Goal: Task Accomplishment & Management: Use online tool/utility

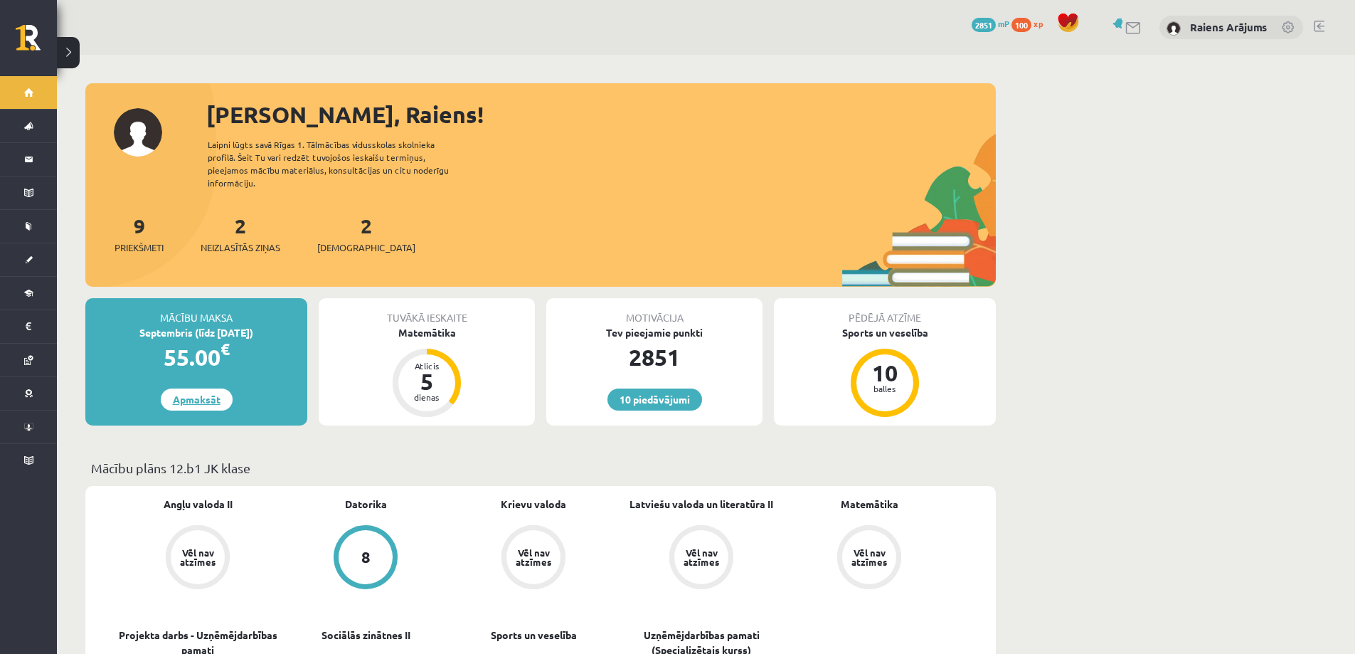
click at [215, 388] on link "Apmaksāt" at bounding box center [197, 399] width 72 height 22
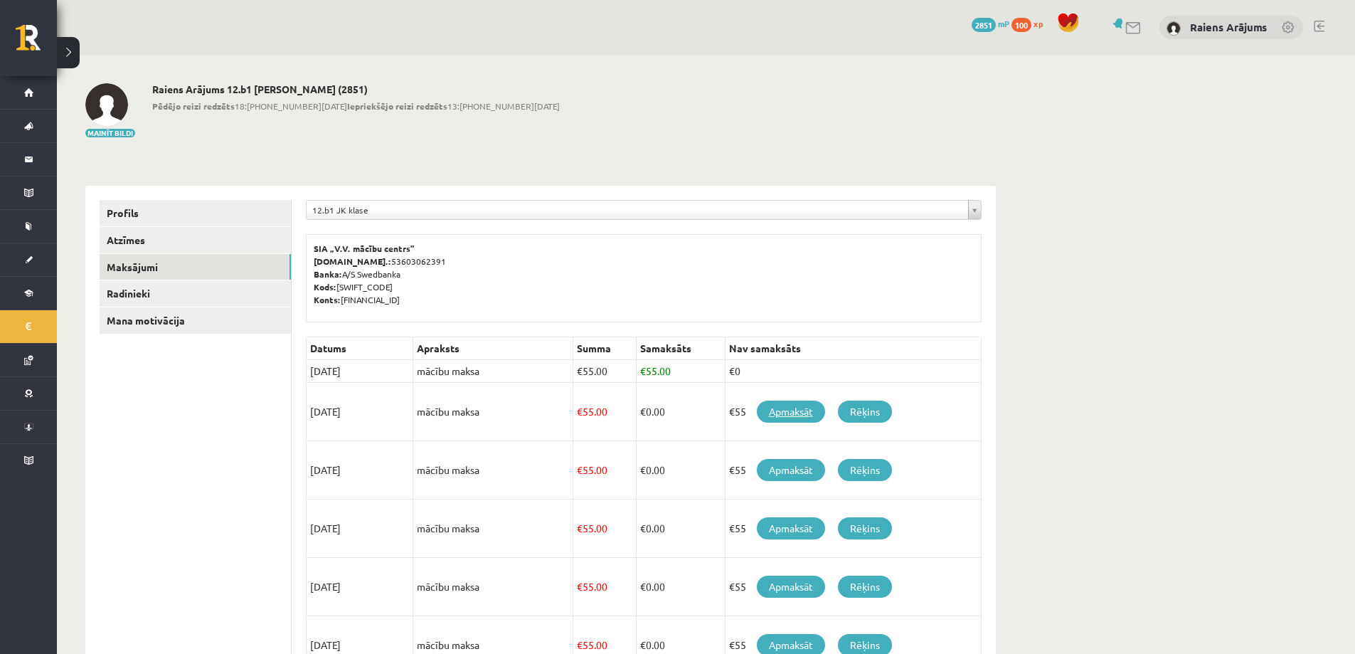
click at [767, 414] on link "Apmaksāt" at bounding box center [791, 411] width 68 height 22
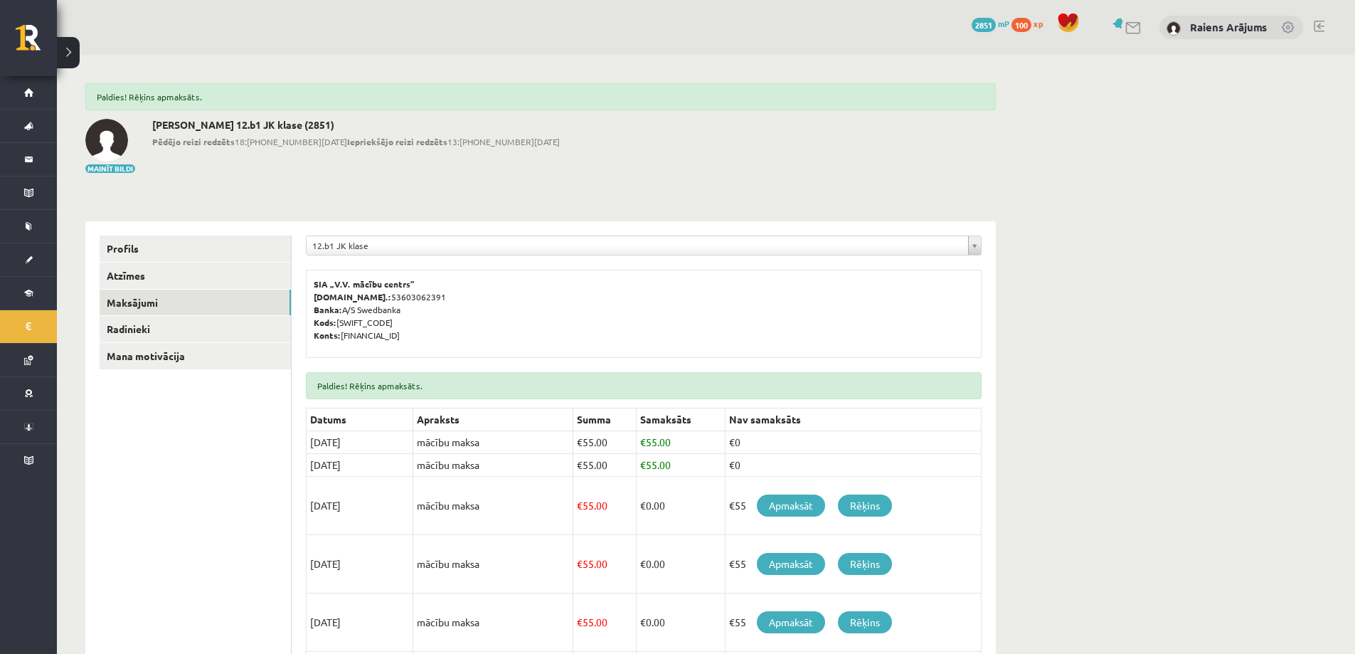
scroll to position [71, 0]
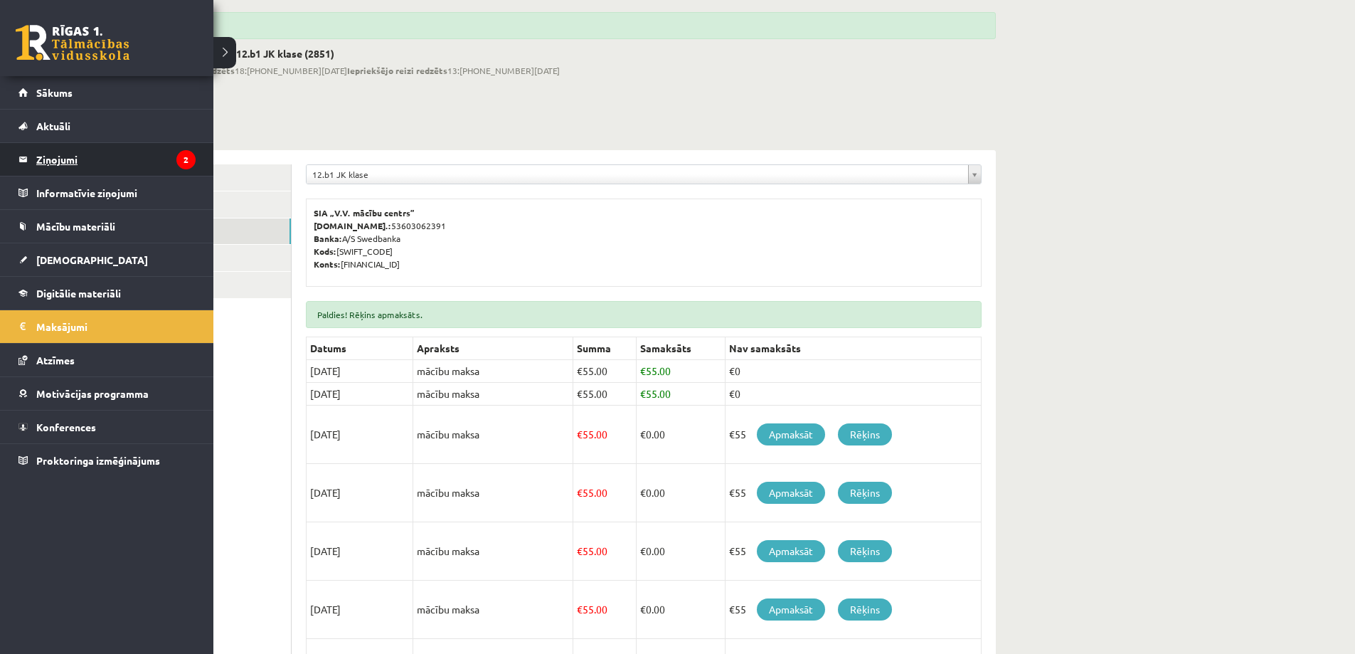
click at [112, 166] on legend "Ziņojumi 2" at bounding box center [115, 159] width 159 height 33
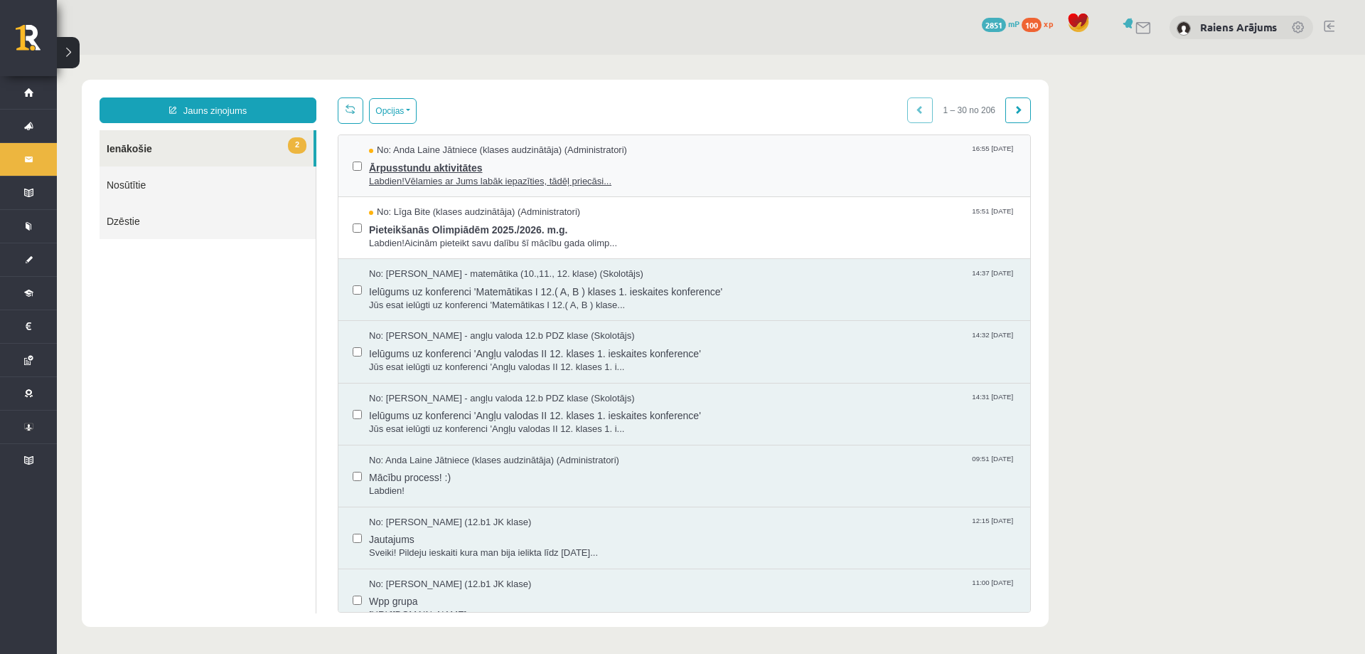
click at [462, 170] on span "Ārpusstundu aktivitātes" at bounding box center [692, 166] width 647 height 18
click at [487, 226] on span "Pieteikšanās Olimpiādēm 2025./2026. m.g." at bounding box center [692, 228] width 647 height 18
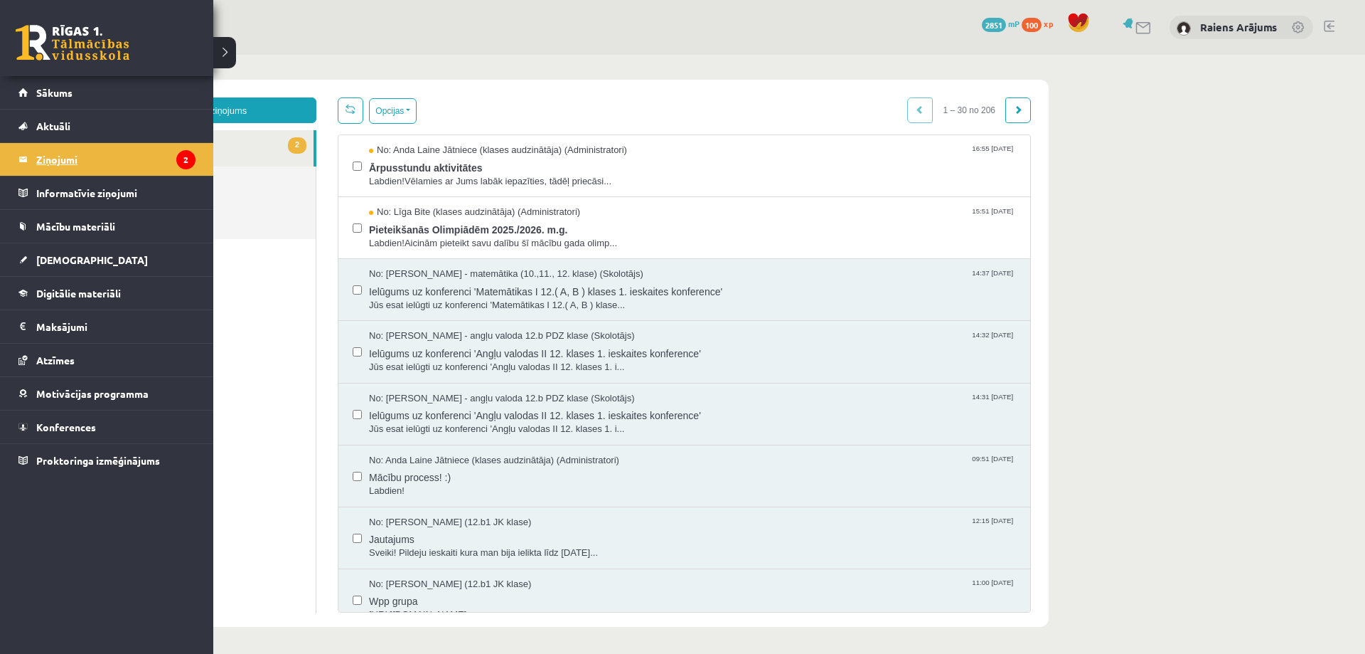
click at [48, 161] on legend "Ziņojumi 2" at bounding box center [115, 159] width 159 height 33
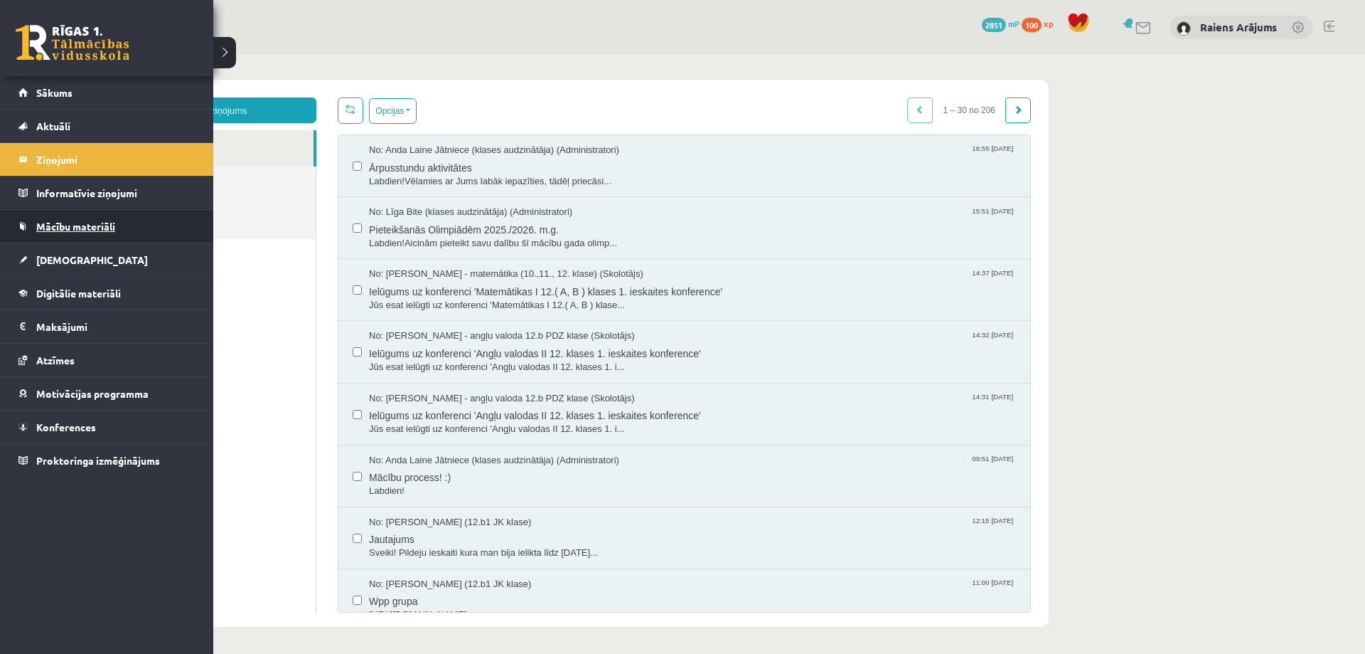
click at [87, 238] on link "Mācību materiāli" at bounding box center [106, 226] width 177 height 33
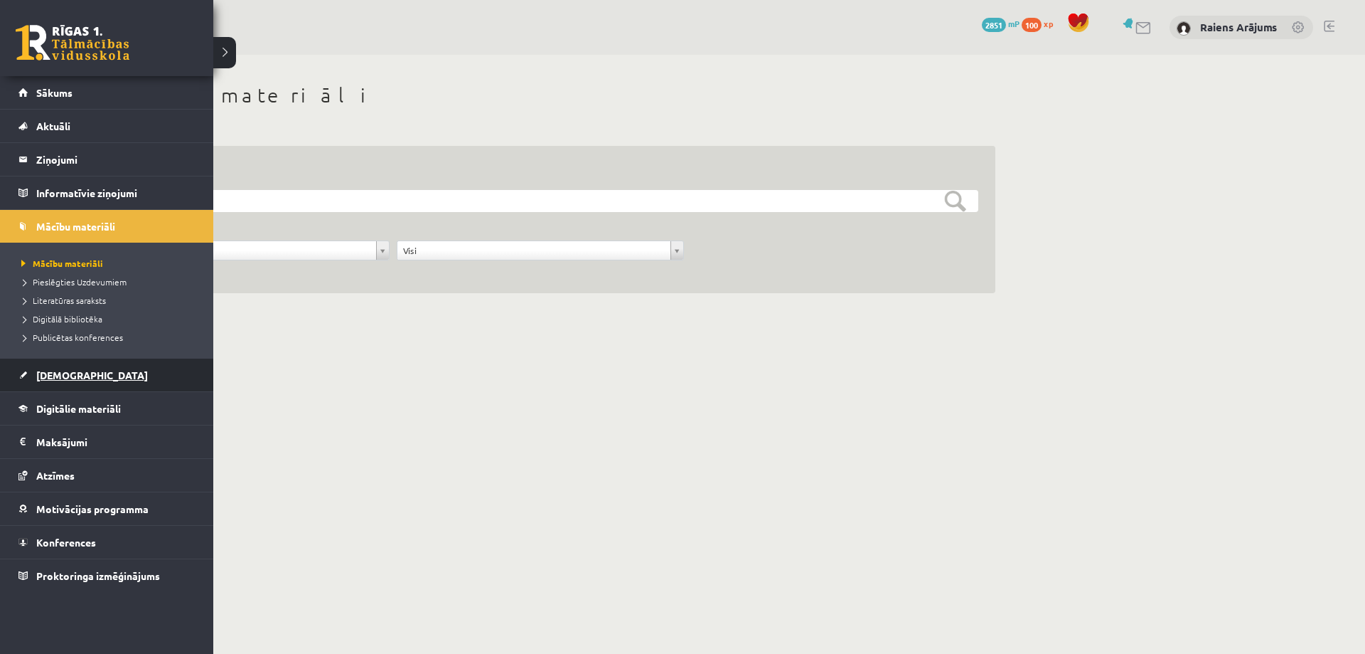
click at [49, 376] on span "[DEMOGRAPHIC_DATA]" at bounding box center [92, 374] width 112 height 13
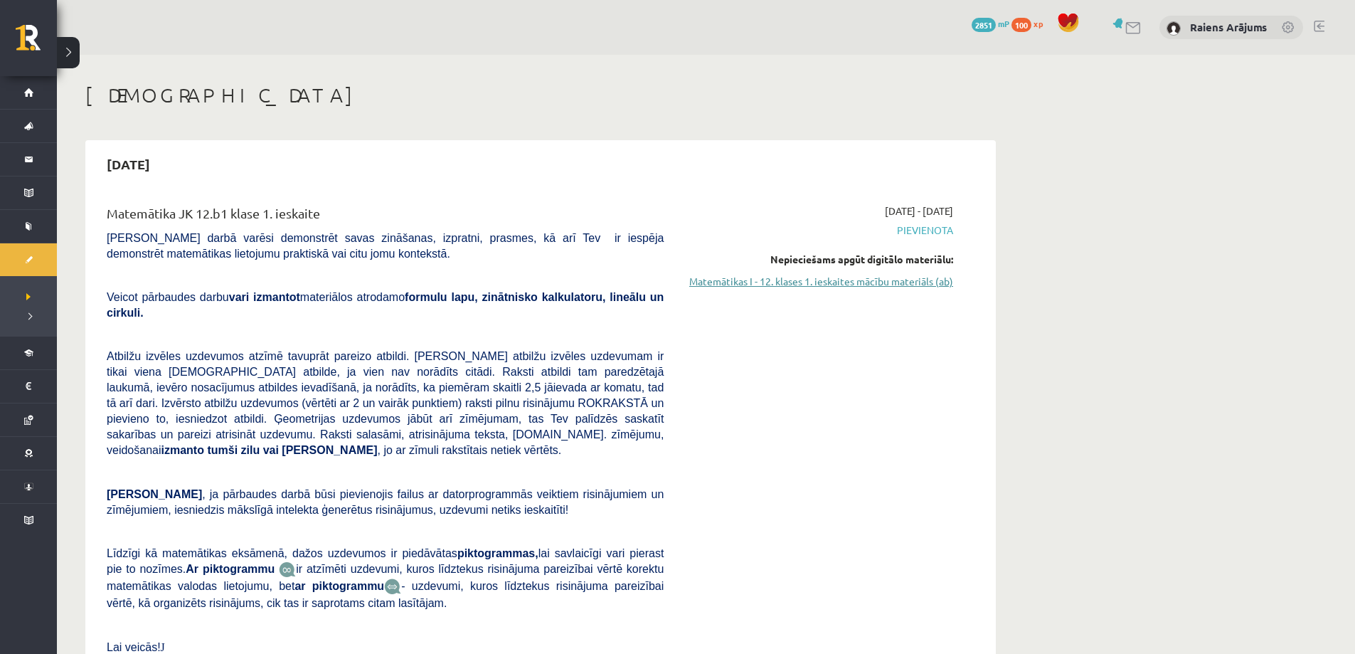
click at [885, 284] on link "Matemātikas I - 12. klases 1. ieskaites mācību materiāls (ab)" at bounding box center [819, 281] width 268 height 15
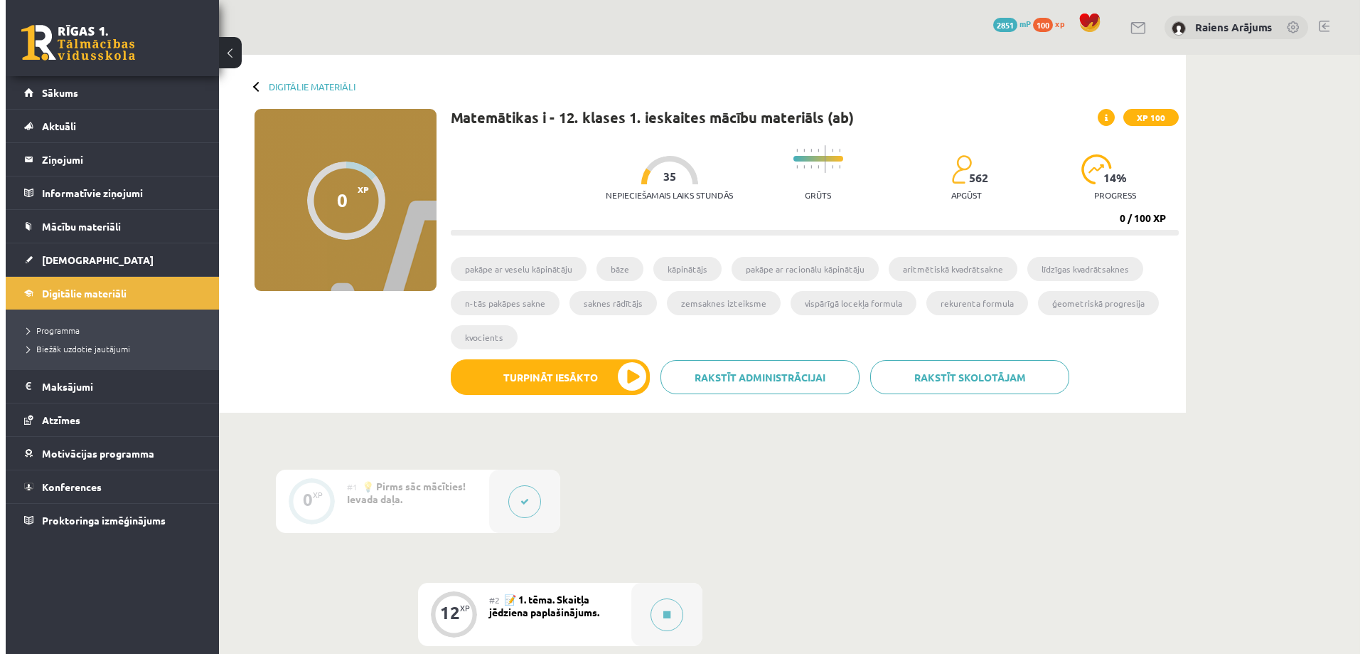
scroll to position [213, 0]
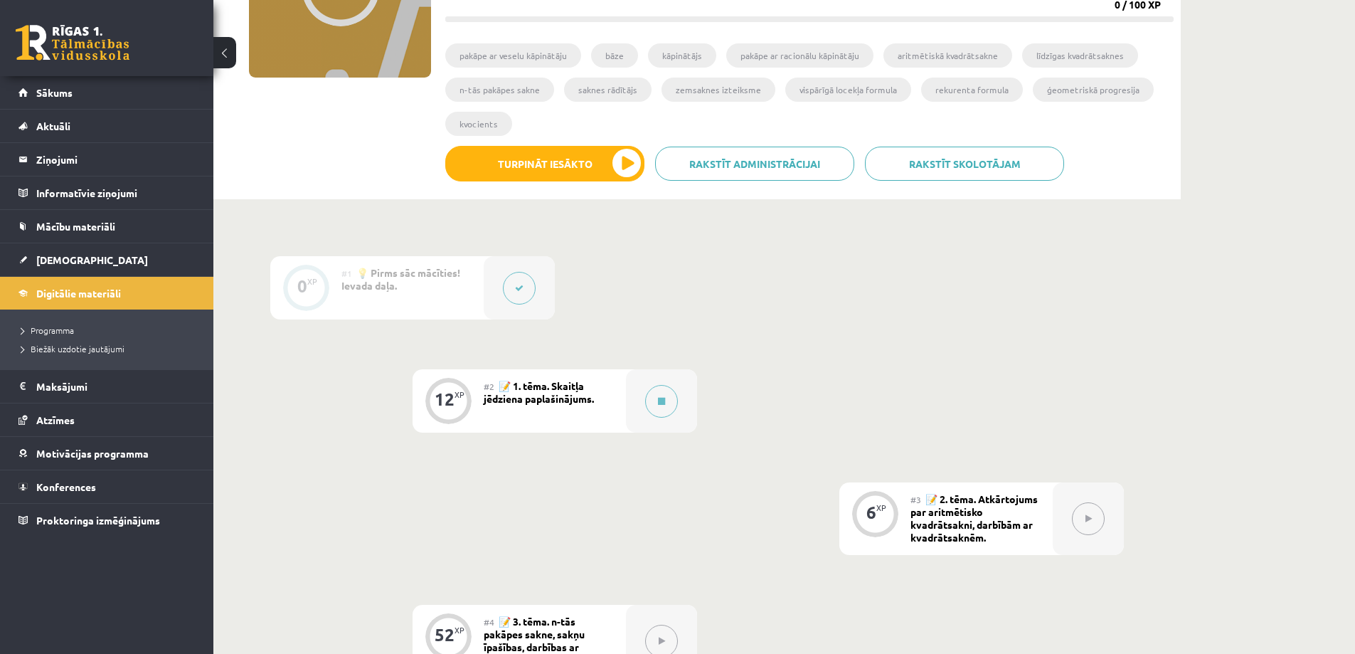
click at [560, 410] on div "#2 📝 1. tēma. Skaitļa jēdziena paplašinājums." at bounding box center [555, 400] width 142 height 63
click at [563, 386] on span "📝 1. tēma. Skaitļa jēdziena paplašinājums." at bounding box center [539, 392] width 110 height 26
click at [582, 171] on button "Turpināt iesākto" at bounding box center [544, 164] width 199 height 36
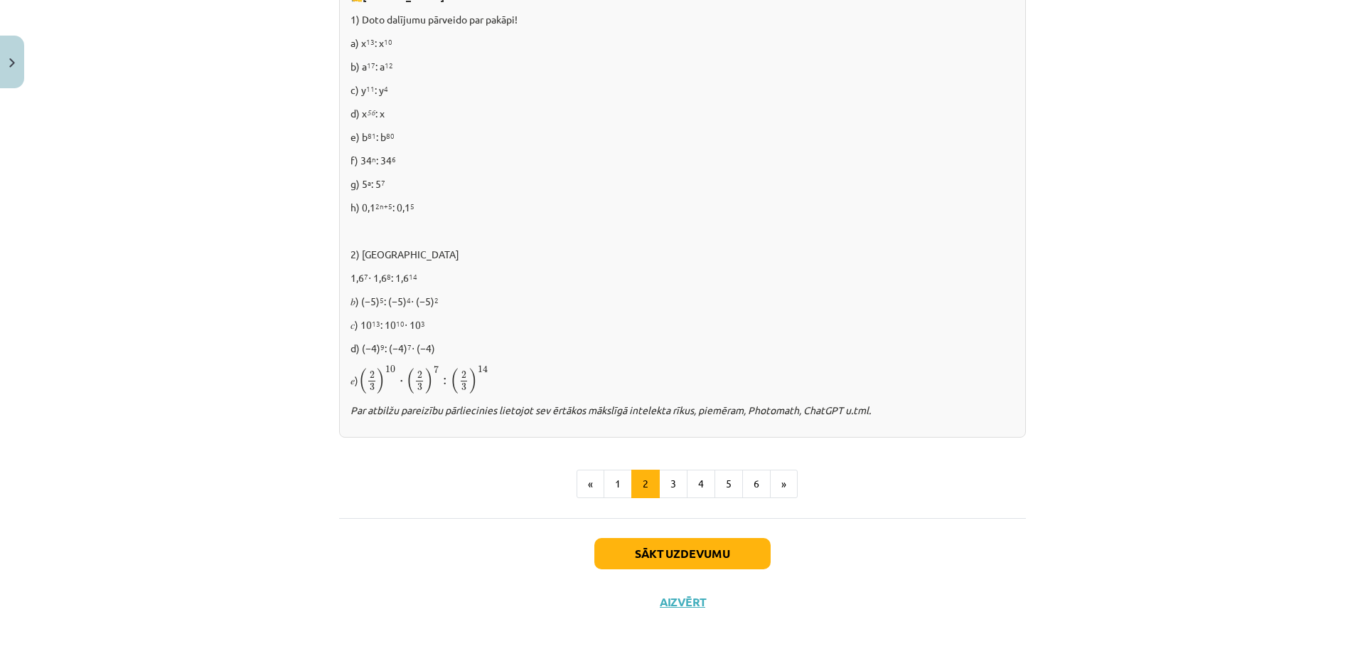
scroll to position [856, 0]
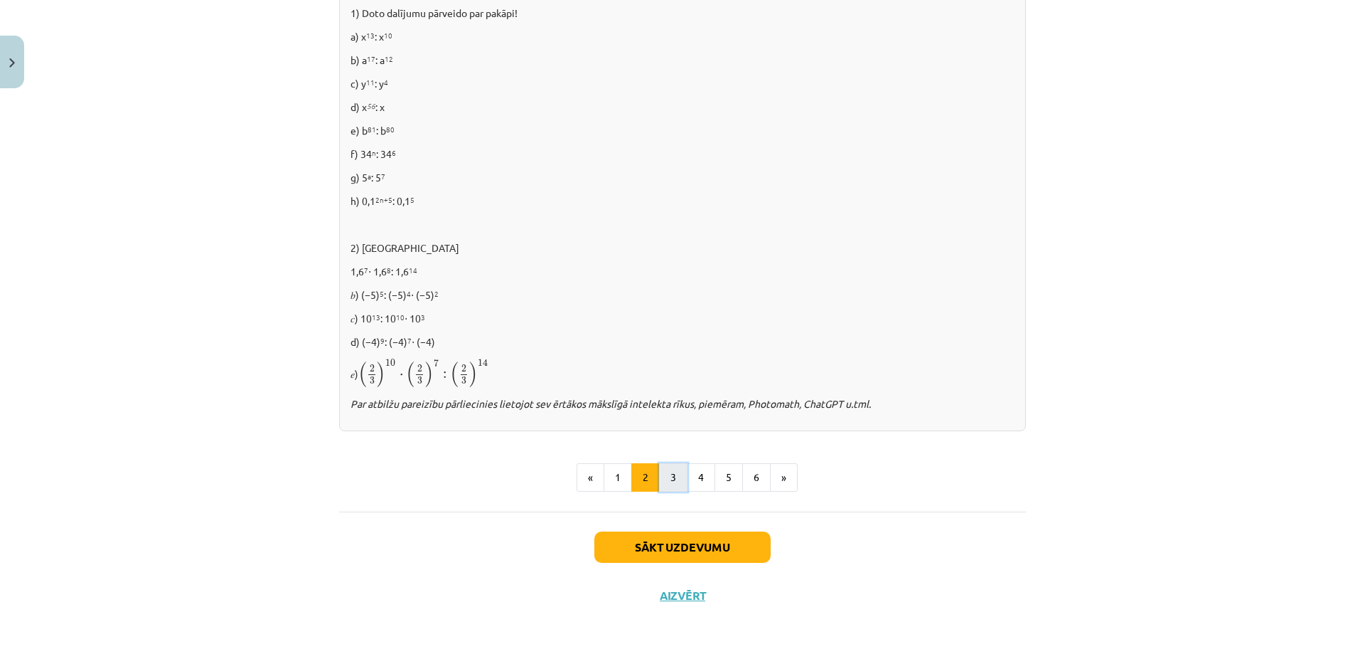
click at [677, 469] on button "3" at bounding box center [673, 477] width 28 height 28
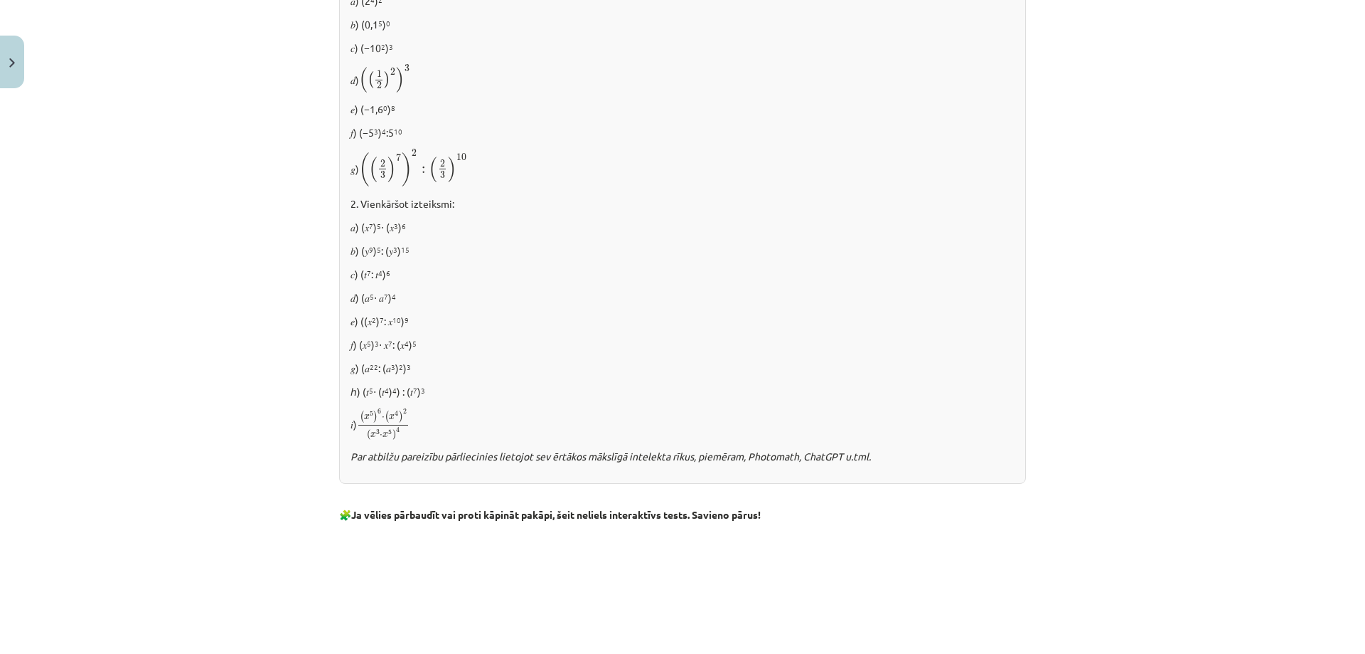
scroll to position [504, 0]
